Goal: Contribute content: Contribute content

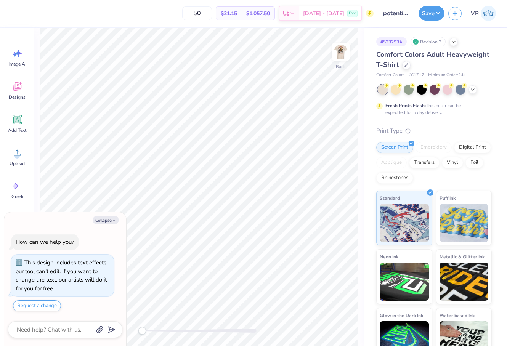
click at [343, 45] on img at bounding box center [340, 51] width 15 height 15
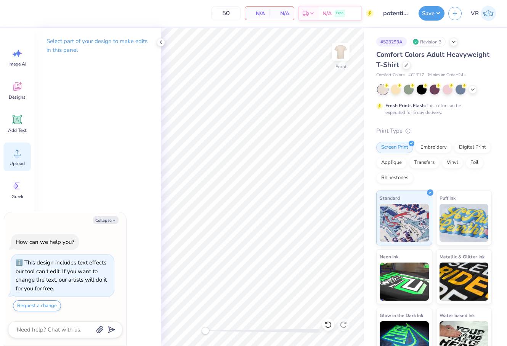
click at [13, 156] on icon at bounding box center [16, 152] width 11 height 11
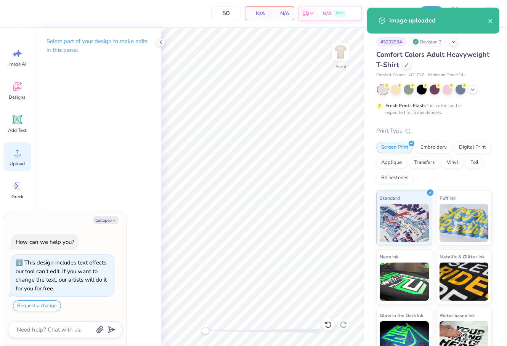
click at [21, 151] on icon at bounding box center [16, 152] width 11 height 11
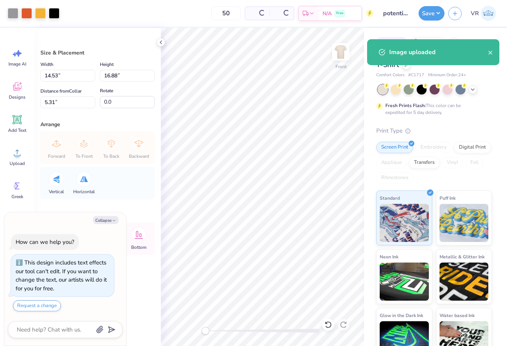
click at [161, 42] on icon at bounding box center [161, 42] width 6 height 6
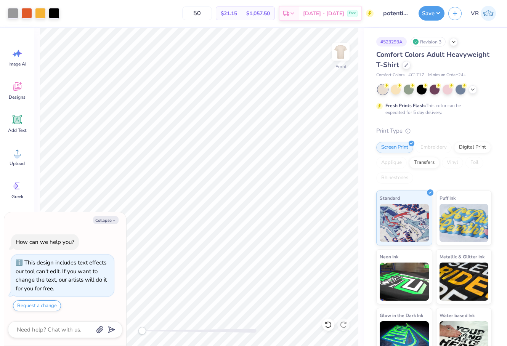
type textarea "x"
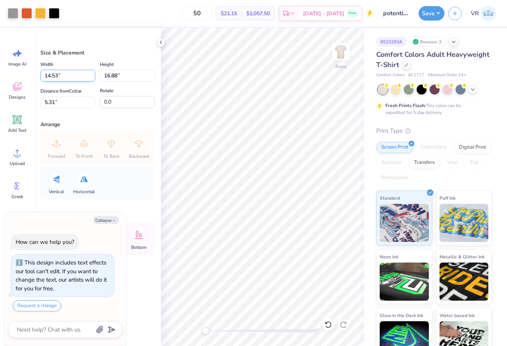
click at [73, 72] on input "14.53" at bounding box center [67, 76] width 55 height 12
type input "12.5"
type textarea "x"
type input "12.50"
type input "14.52"
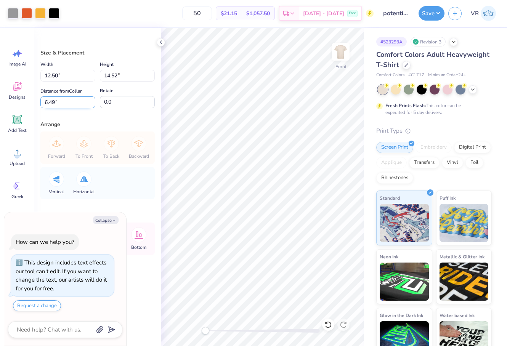
click at [77, 99] on input "6.49" at bounding box center [67, 102] width 55 height 12
type input "3"
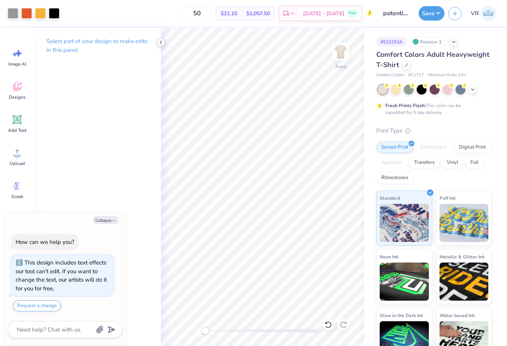
click at [160, 44] on icon at bounding box center [161, 42] width 6 height 6
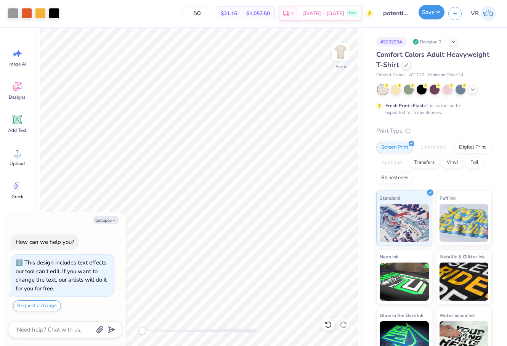
click at [426, 11] on button "Save" at bounding box center [432, 12] width 26 height 14
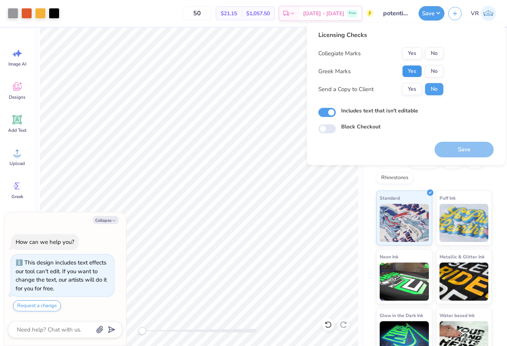
click at [410, 71] on button "Yes" at bounding box center [412, 71] width 20 height 12
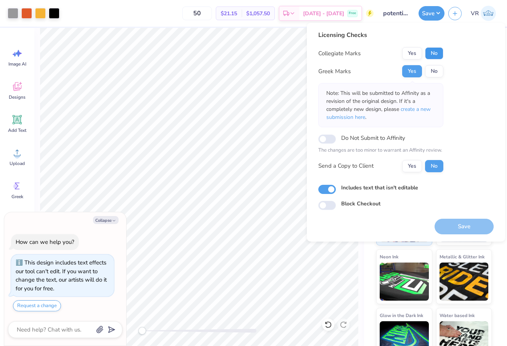
click at [435, 47] on button "No" at bounding box center [434, 53] width 18 height 12
click at [420, 109] on span "create a new submission here" at bounding box center [378, 113] width 104 height 15
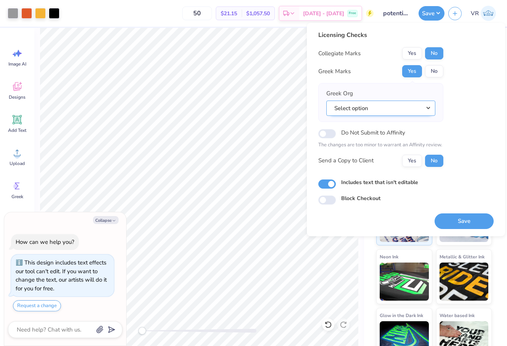
click at [361, 105] on button "Select option" at bounding box center [380, 109] width 109 height 16
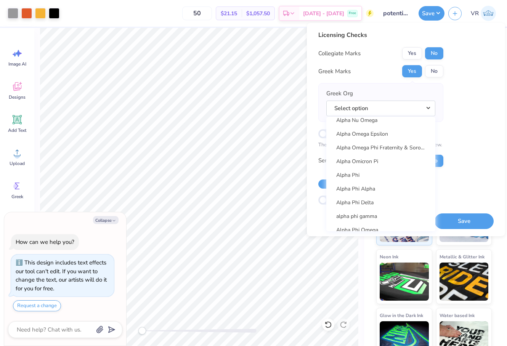
scroll to position [413, 0]
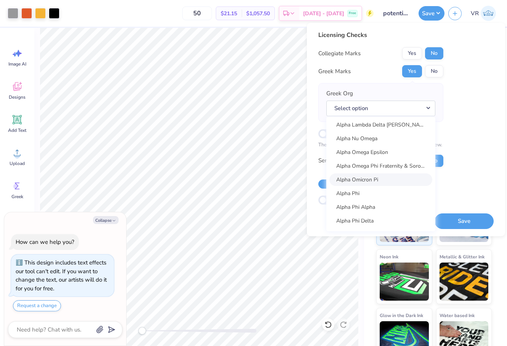
click at [370, 175] on link "Alpha Omicron Pi" at bounding box center [380, 179] width 103 height 13
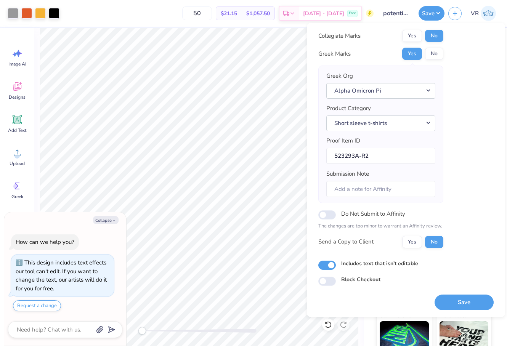
scroll to position [18, 0]
click at [454, 302] on button "Save" at bounding box center [464, 303] width 59 height 16
type textarea "x"
